Goal: Transaction & Acquisition: Purchase product/service

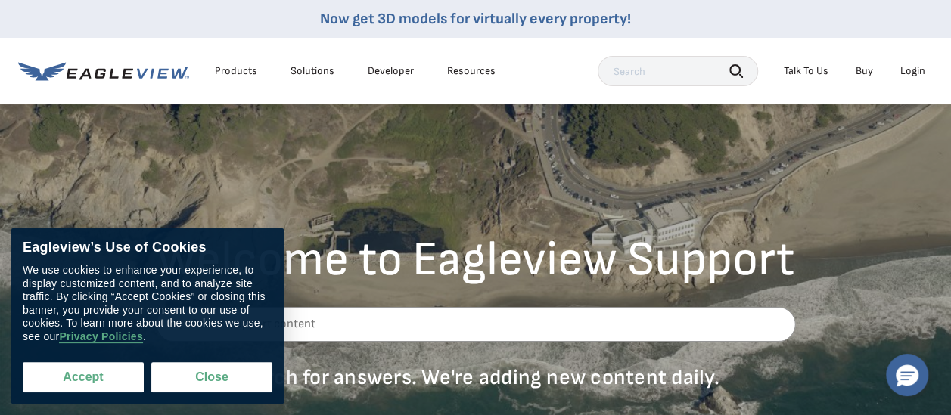
click at [82, 372] on button "Accept" at bounding box center [83, 377] width 121 height 30
checkbox input "true"
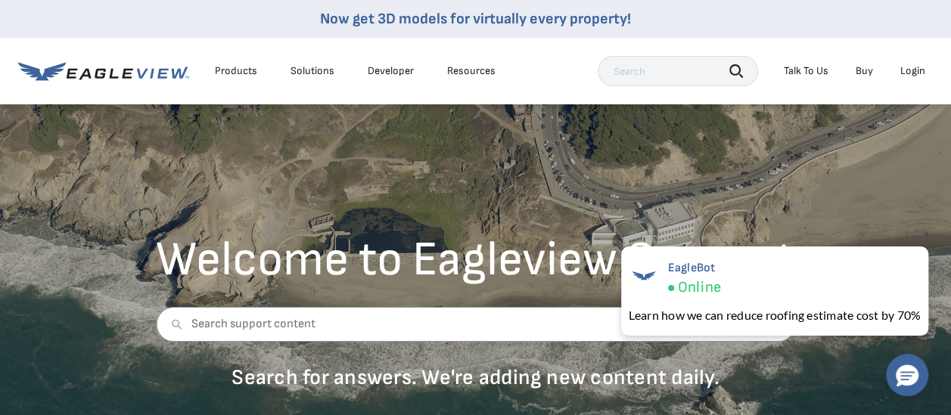
click at [912, 68] on div "Login" at bounding box center [912, 71] width 25 height 14
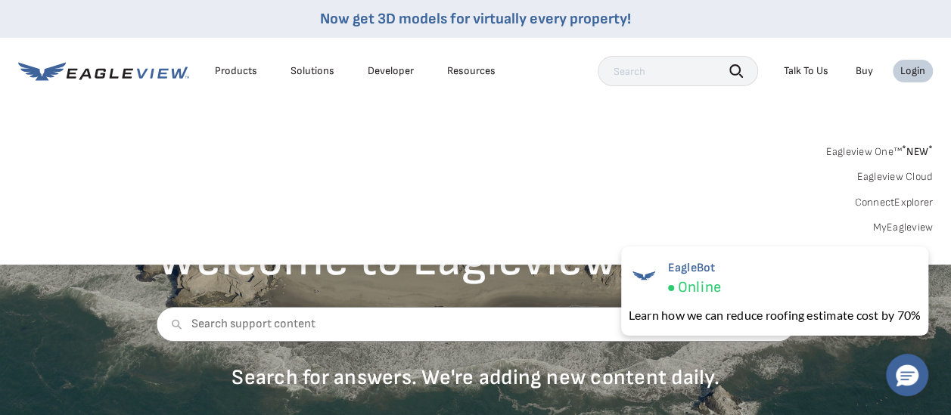
click at [889, 223] on link "MyEagleview" at bounding box center [902, 228] width 61 height 14
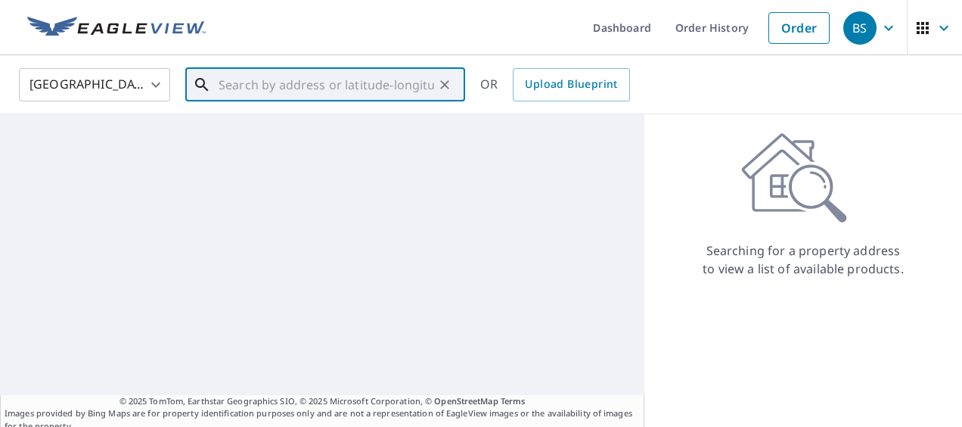
click at [244, 85] on input "text" at bounding box center [327, 85] width 216 height 42
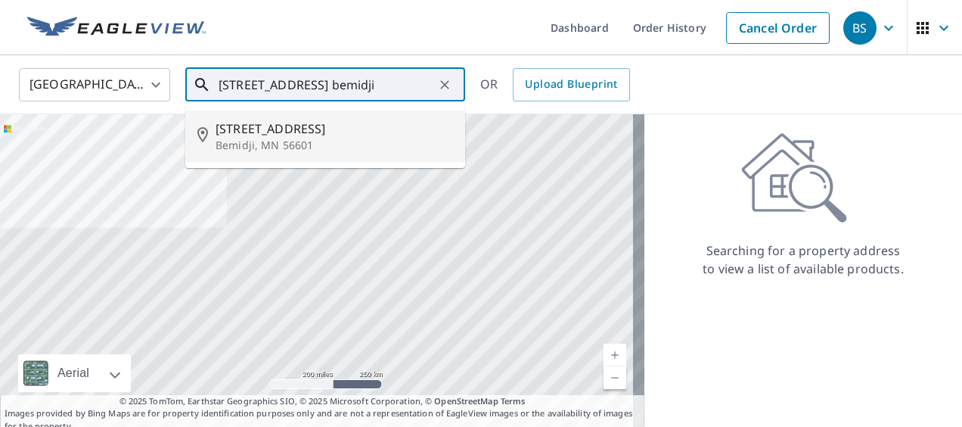
click at [253, 138] on p "Bemidji, MN 56601" at bounding box center [334, 145] width 237 height 15
type input "[STREET_ADDRESS]"
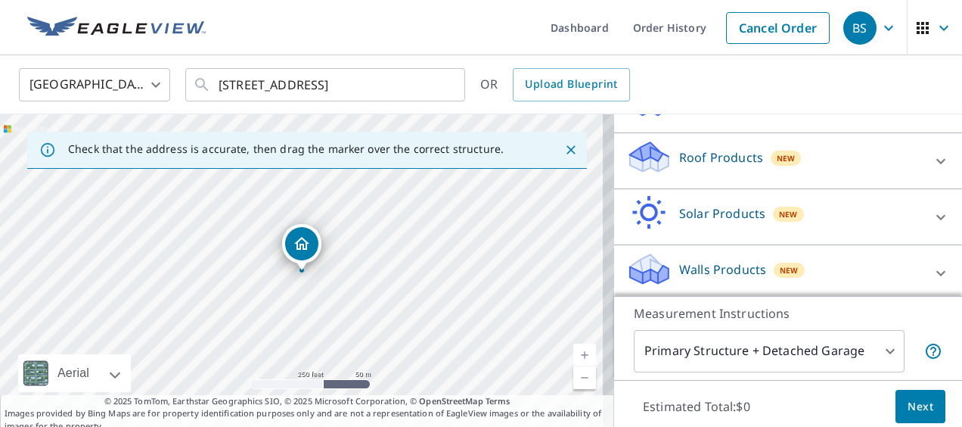
scroll to position [197, 0]
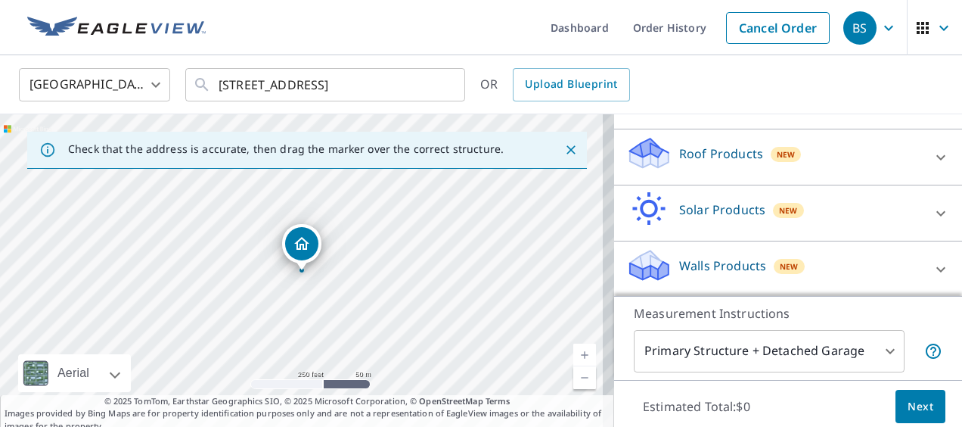
click at [866, 166] on div "Roof Products New" at bounding box center [774, 156] width 296 height 43
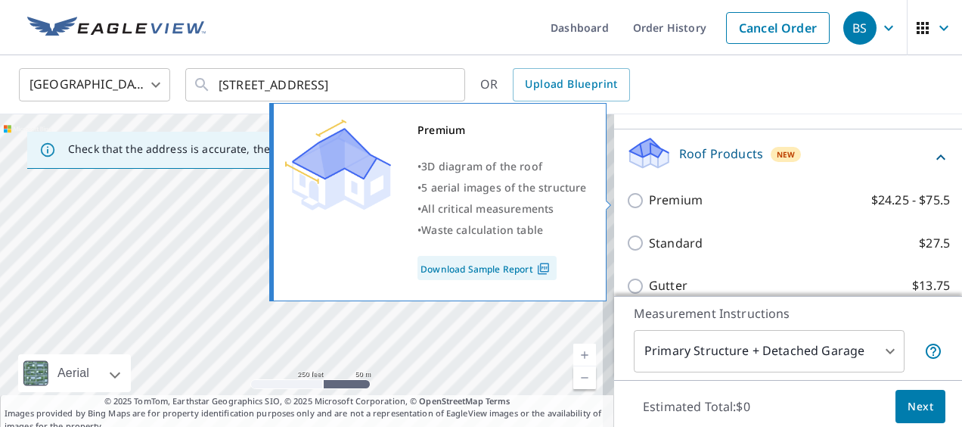
click at [756, 206] on label "Premium $24.25 - $75.5" at bounding box center [799, 200] width 301 height 19
click at [649, 206] on input "Premium $24.25 - $75.5" at bounding box center [637, 200] width 23 height 18
checkbox input "true"
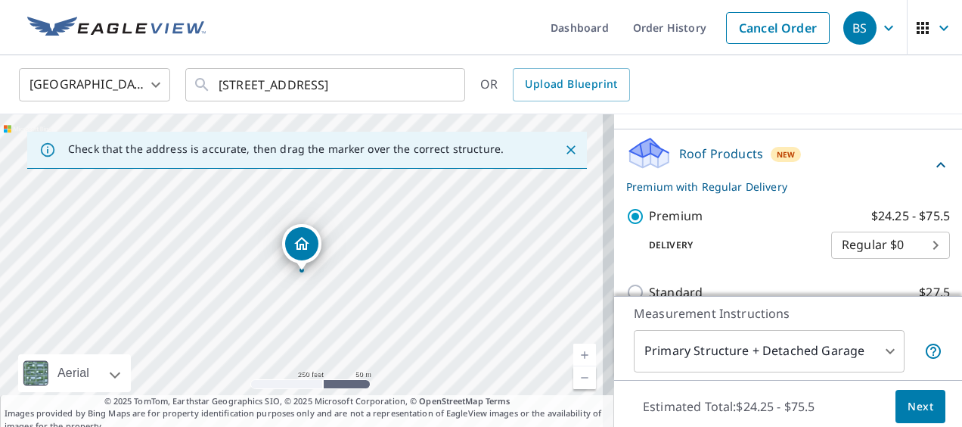
click at [908, 402] on span "Next" at bounding box center [921, 406] width 26 height 19
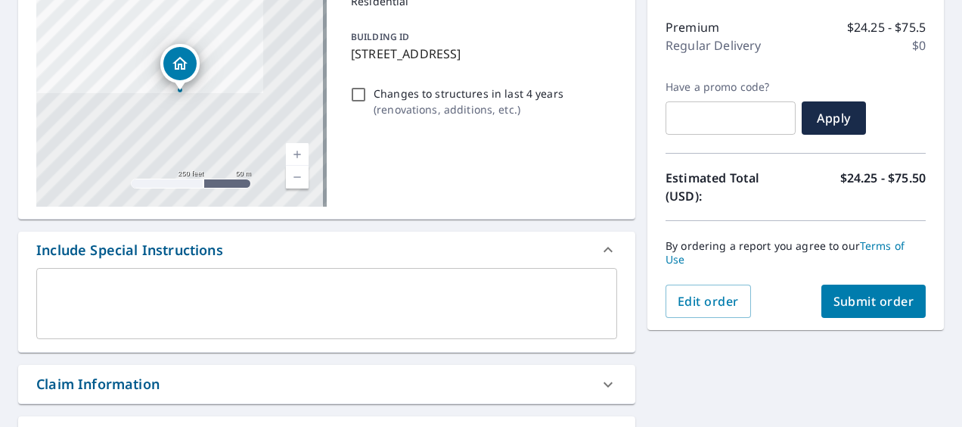
scroll to position [243, 0]
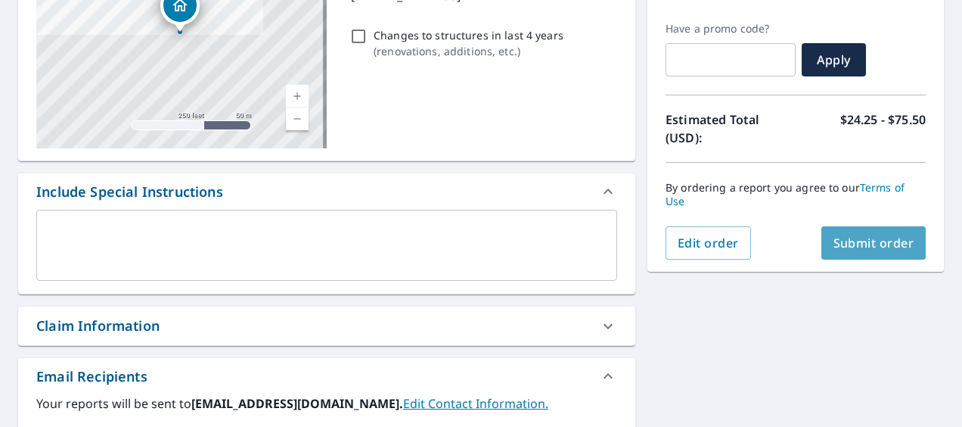
click at [887, 241] on span "Submit order" at bounding box center [873, 242] width 81 height 17
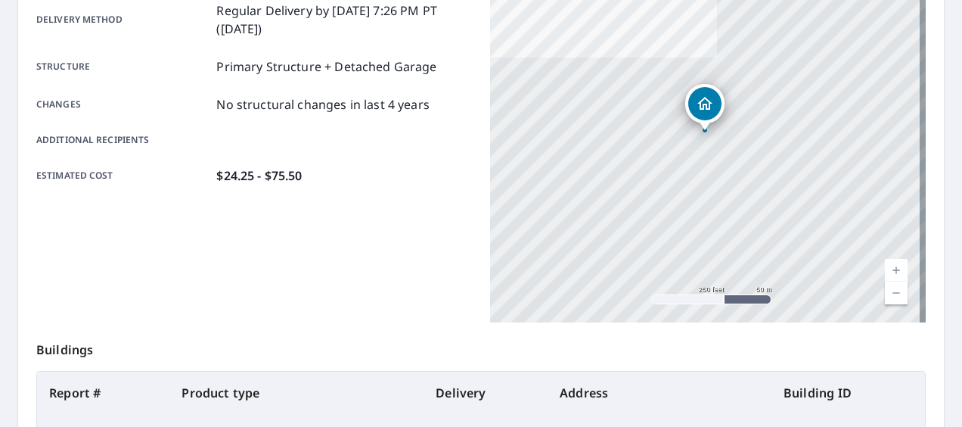
scroll to position [33, 0]
